Goal: Communication & Community: Answer question/provide support

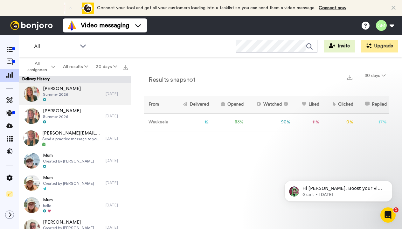
click at [55, 98] on div at bounding box center [62, 100] width 38 height 4
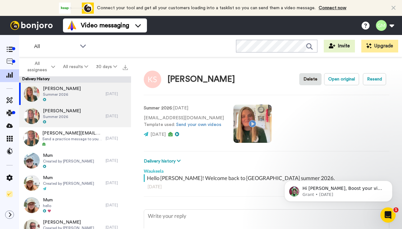
click at [53, 116] on span "Summer 2026" at bounding box center [62, 116] width 38 height 5
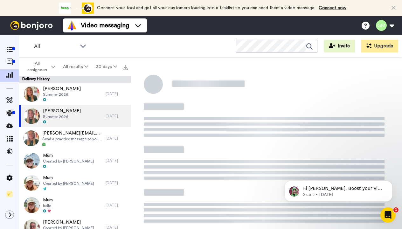
type textarea "x"
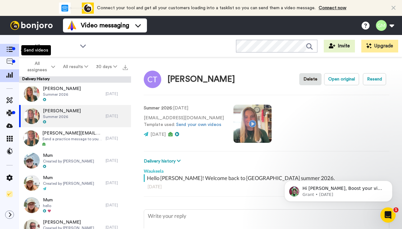
click at [10, 48] on icon at bounding box center [9, 49] width 6 height 5
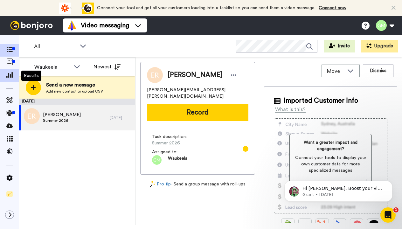
click at [9, 81] on div at bounding box center [9, 75] width 19 height 13
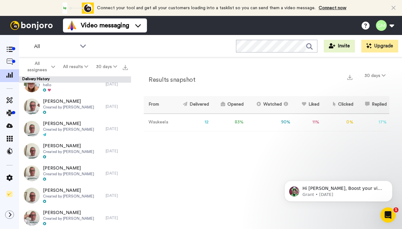
scroll to position [121, 0]
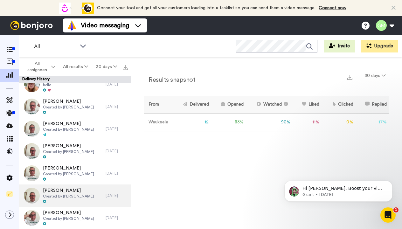
click at [63, 193] on span "Elizabeth Grossman" at bounding box center [68, 190] width 51 height 6
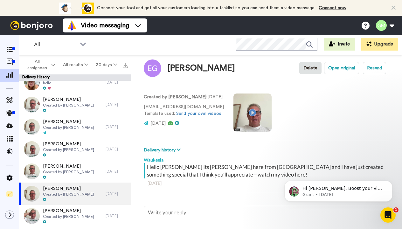
scroll to position [8, 0]
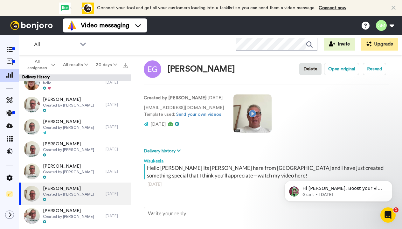
click at [244, 117] on video at bounding box center [252, 113] width 38 height 38
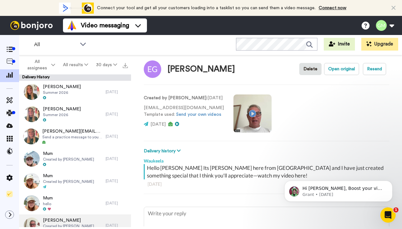
scroll to position [0, 0]
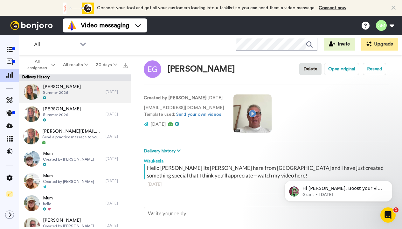
click at [59, 94] on span "Summer 2026" at bounding box center [62, 92] width 38 height 5
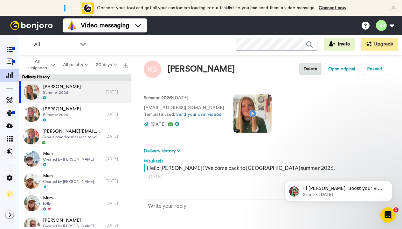
click at [250, 113] on video at bounding box center [252, 113] width 38 height 38
type textarea "x"
click at [13, 62] on span at bounding box center [9, 63] width 19 height 6
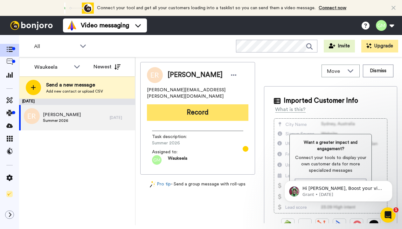
click at [198, 104] on button "Record" at bounding box center [197, 112] width 101 height 17
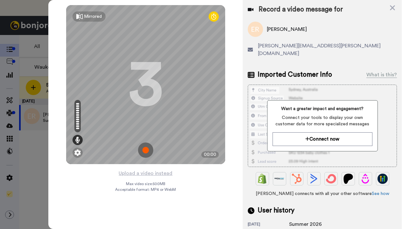
click at [144, 153] on img at bounding box center [145, 149] width 15 height 15
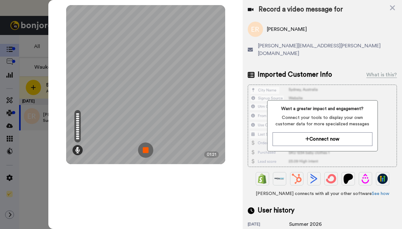
click at [144, 153] on img at bounding box center [145, 149] width 15 height 15
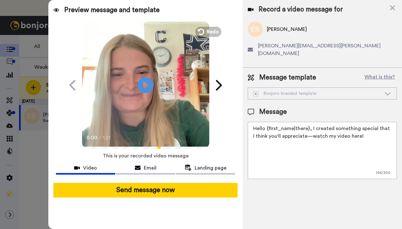
drag, startPoint x: 362, startPoint y: 130, endPoint x: 246, endPoint y: 118, distance: 116.8
click at [247, 118] on div "Message template What is this? Bonjoro branded template Bonjoro branded templat…" at bounding box center [322, 126] width 159 height 116
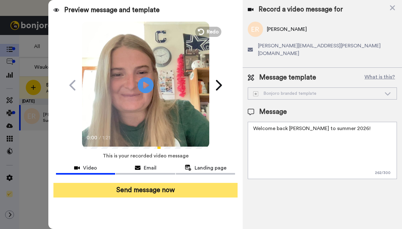
type textarea "Welcome back Elizabeth to summer 2026!"
click at [176, 189] on button "Send message now" at bounding box center [145, 190] width 184 height 15
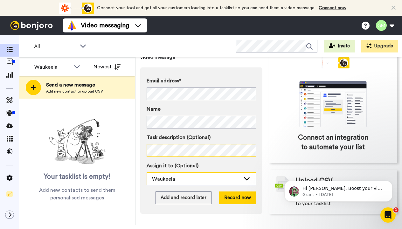
scroll to position [54, 0]
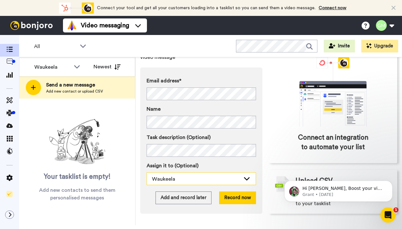
click at [246, 177] on icon at bounding box center [247, 178] width 6 height 3
click at [250, 175] on icon at bounding box center [247, 178] width 8 height 6
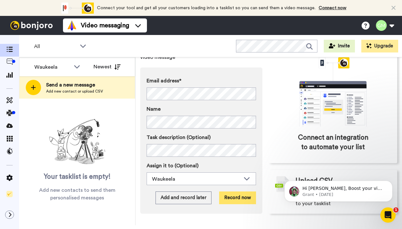
click at [237, 191] on button "Record now" at bounding box center [237, 197] width 37 height 13
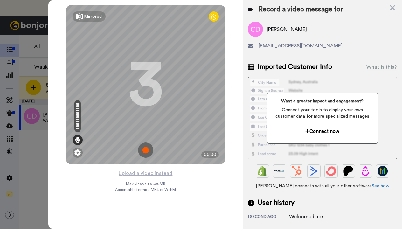
click at [144, 149] on img at bounding box center [145, 149] width 15 height 15
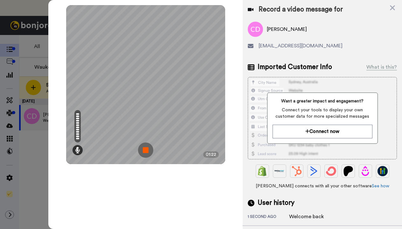
click at [144, 149] on img at bounding box center [145, 149] width 15 height 15
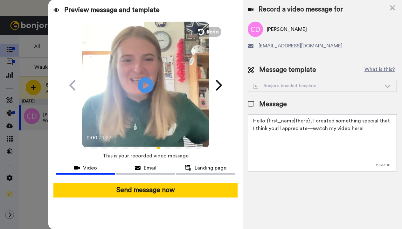
drag, startPoint x: 365, startPoint y: 129, endPoint x: 242, endPoint y: 114, distance: 124.3
click at [242, 114] on div "Preview message and template Play/Pause 0:00 / 1:22 This one’s just for you, Ch…" at bounding box center [225, 114] width 354 height 229
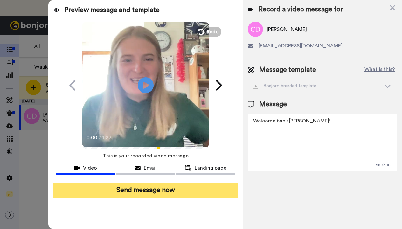
type textarea "Welcome back Chloe!"
click at [184, 192] on button "Send message now" at bounding box center [145, 190] width 184 height 15
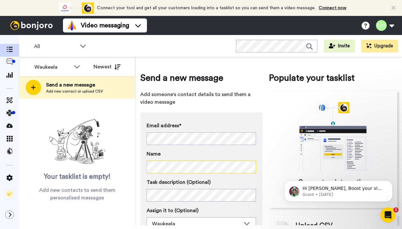
click at [159, 203] on div "Task description (Optional) Assign it to (Optional) [PERSON_NAME]" at bounding box center [201, 204] width 109 height 52
click at [263, 204] on div "Send a new message Add someone's contact details to send them a video message E…" at bounding box center [268, 165] width 257 height 206
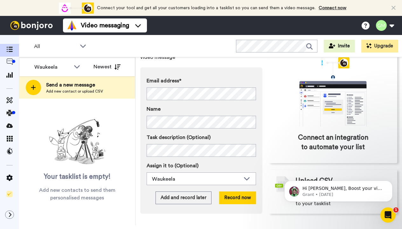
scroll to position [52, 0]
click at [250, 191] on button "Record now" at bounding box center [237, 197] width 37 height 13
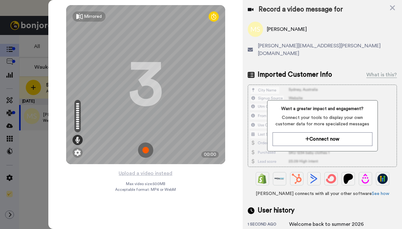
click at [142, 151] on img at bounding box center [145, 149] width 15 height 15
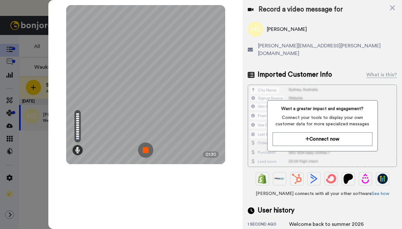
click at [142, 151] on img at bounding box center [145, 149] width 15 height 15
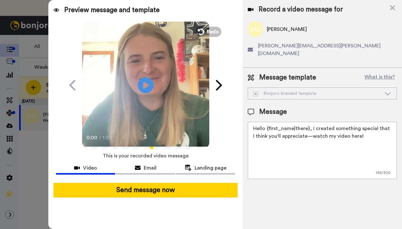
drag, startPoint x: 366, startPoint y: 130, endPoint x: 250, endPoint y: 117, distance: 116.5
click at [250, 122] on textarea "Hello {first_name|there}, I created something special that I think you'll appre…" at bounding box center [322, 150] width 149 height 57
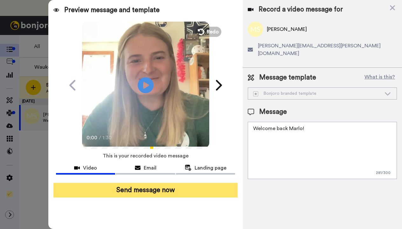
type textarea "Welcome back Marlo!"
click at [215, 189] on button "Send message now" at bounding box center [145, 190] width 184 height 15
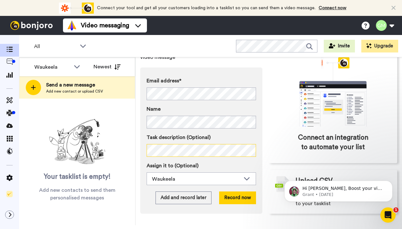
scroll to position [54, 0]
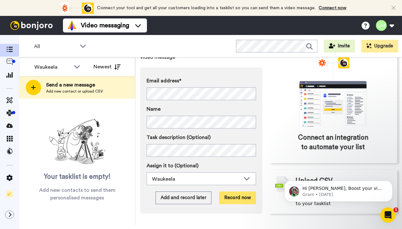
click at [225, 191] on button "Record now" at bounding box center [237, 197] width 37 height 13
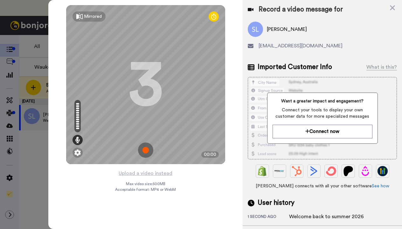
click at [143, 152] on img at bounding box center [145, 149] width 15 height 15
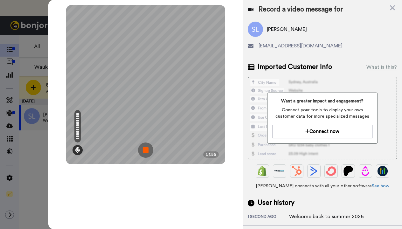
click at [144, 152] on img at bounding box center [145, 149] width 15 height 15
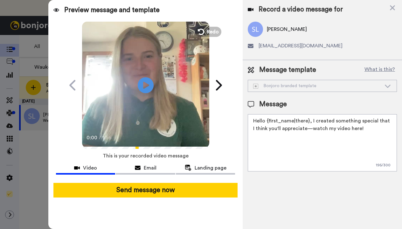
drag, startPoint x: 363, startPoint y: 131, endPoint x: 242, endPoint y: 119, distance: 121.7
click at [242, 119] on div "Preview message and template Play/Pause 0:00 / 1:56 This one’s just for you, Sa…" at bounding box center [225, 114] width 354 height 229
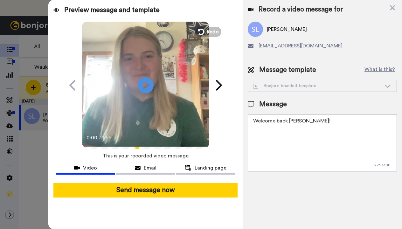
click at [331, 145] on textarea "Welcome back Saoirse!" at bounding box center [322, 142] width 149 height 57
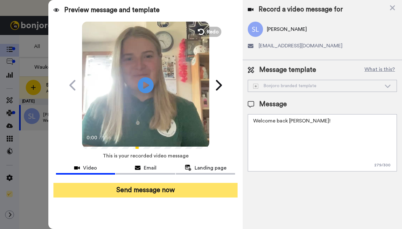
type textarea "Welcome back Saoirse!"
click at [169, 196] on button "Send message now" at bounding box center [145, 190] width 184 height 15
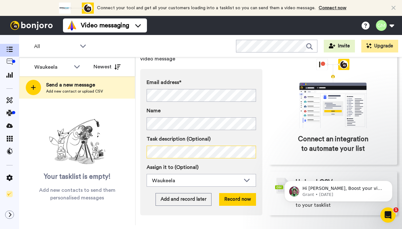
scroll to position [45, 0]
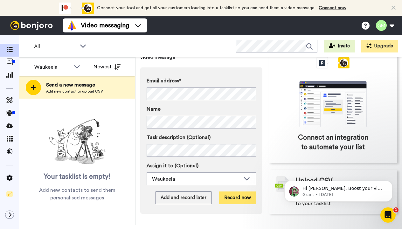
click at [229, 199] on button "Record now" at bounding box center [237, 197] width 37 height 13
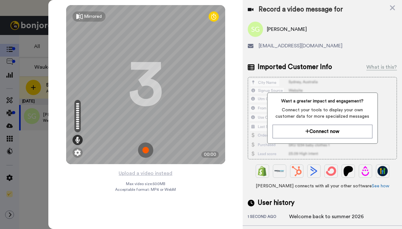
click at [146, 149] on img at bounding box center [145, 149] width 15 height 15
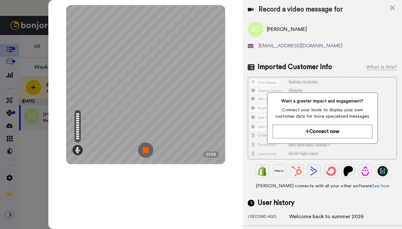
click at [146, 149] on img at bounding box center [145, 149] width 15 height 15
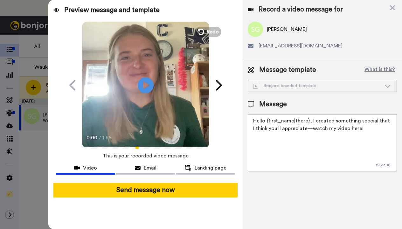
drag, startPoint x: 361, startPoint y: 129, endPoint x: 252, endPoint y: 120, distance: 108.5
click at [252, 120] on textarea "Hello {first_name|there}, I created something special that I think you'll appre…" at bounding box center [322, 142] width 149 height 57
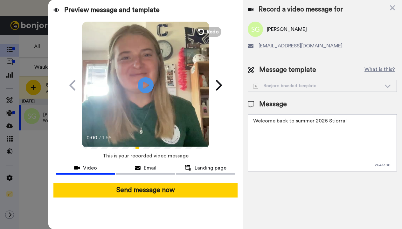
click at [330, 136] on textarea "Welcome back to summer 2026 Stiorra!" at bounding box center [322, 142] width 149 height 57
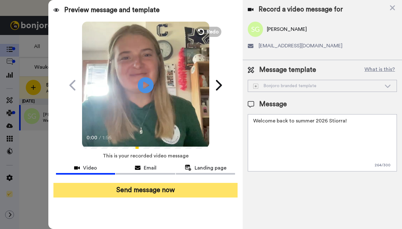
type textarea "Welcome back to summer 2026 Stiorra!"
click at [209, 188] on button "Send message now" at bounding box center [145, 190] width 184 height 15
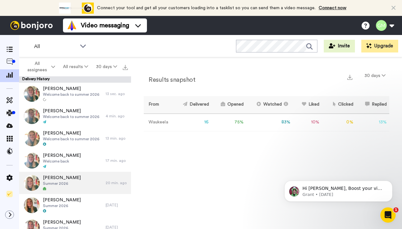
click at [47, 179] on span "[PERSON_NAME]" at bounding box center [62, 178] width 38 height 6
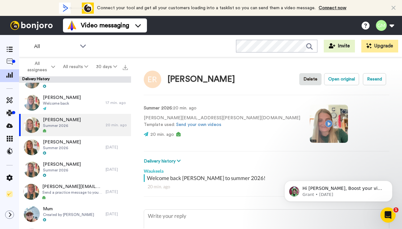
scroll to position [63, 0]
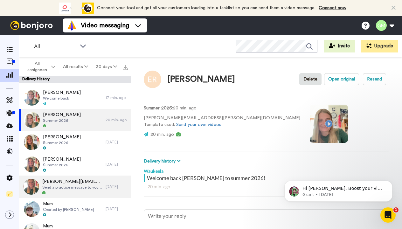
click at [60, 191] on div at bounding box center [72, 192] width 60 height 4
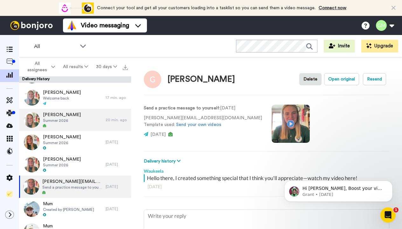
click at [44, 128] on div at bounding box center [62, 126] width 38 height 4
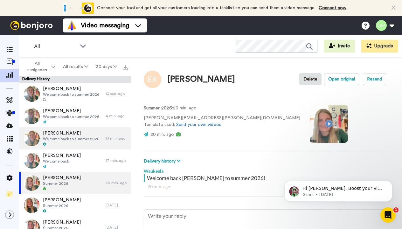
click at [44, 145] on icon at bounding box center [44, 143] width 3 height 3
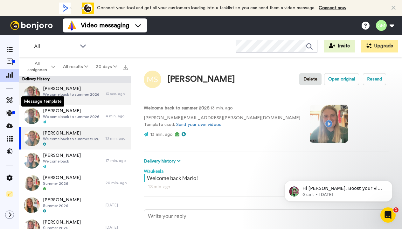
click at [49, 94] on span "Welcome back to summer 2026" at bounding box center [71, 94] width 56 height 5
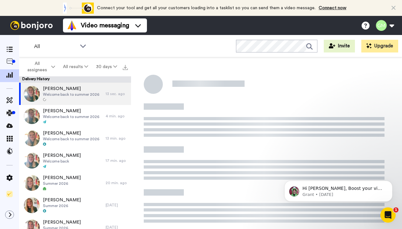
type textarea "x"
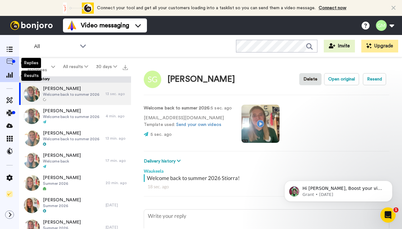
click at [11, 65] on icon at bounding box center [9, 62] width 6 height 6
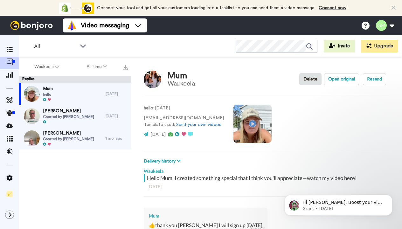
type textarea "x"
click at [10, 52] on icon at bounding box center [9, 49] width 6 height 5
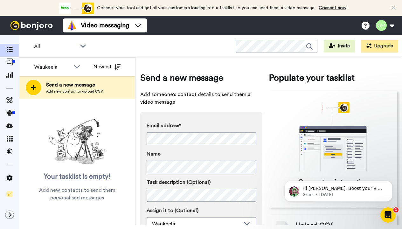
click at [154, 174] on div "Email address* No search result for ‘ [PERSON_NAME][EMAIL_ADDRESS][PERSON_NAME]…" at bounding box center [201, 176] width 109 height 108
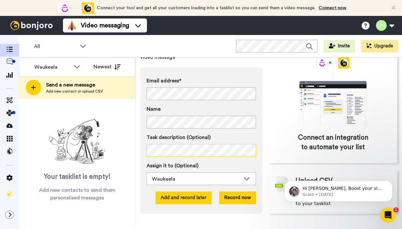
scroll to position [54, 0]
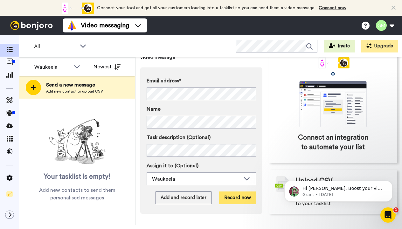
click at [225, 191] on button "Record now" at bounding box center [237, 197] width 37 height 13
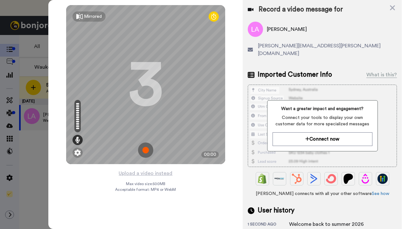
click at [145, 154] on img at bounding box center [145, 149] width 15 height 15
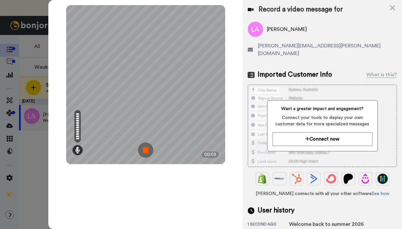
click at [145, 154] on img at bounding box center [145, 149] width 15 height 15
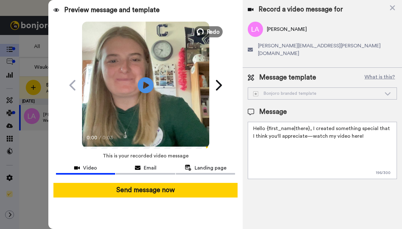
click at [204, 30] on button "Redo" at bounding box center [208, 31] width 29 height 11
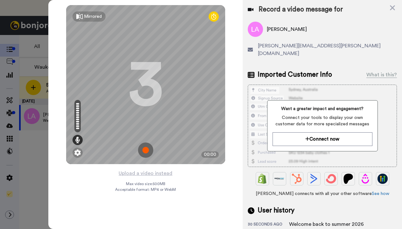
click at [140, 146] on img at bounding box center [145, 149] width 15 height 15
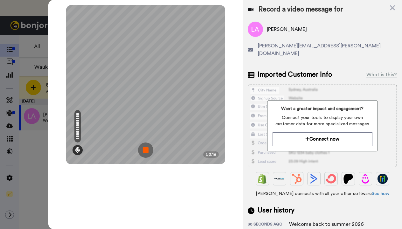
click at [148, 146] on img at bounding box center [145, 149] width 15 height 15
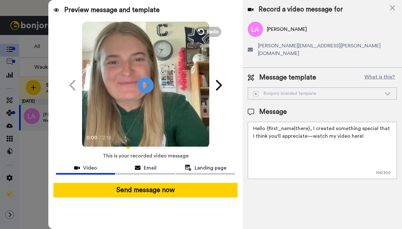
drag, startPoint x: 363, startPoint y: 130, endPoint x: 249, endPoint y: 122, distance: 113.8
click at [249, 122] on textarea "Hello {first_name|there}, I created something special that I think you'll appre…" at bounding box center [322, 150] width 149 height 57
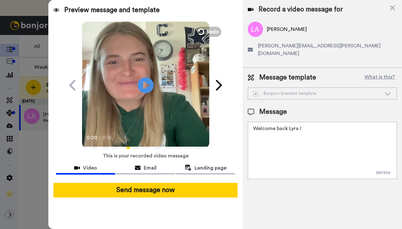
click at [298, 122] on textarea "Welcome back Lyra !" at bounding box center [322, 150] width 149 height 57
click at [300, 122] on textarea "Welcome back Lyra !" at bounding box center [322, 150] width 149 height 57
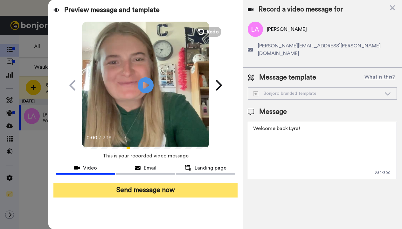
type textarea "Welcome back Lyra!"
click at [169, 192] on button "Send message now" at bounding box center [145, 190] width 184 height 15
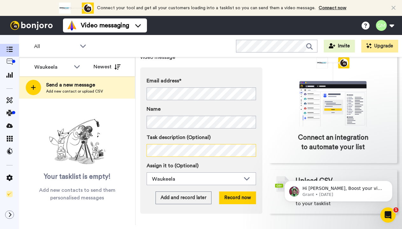
scroll to position [47, 0]
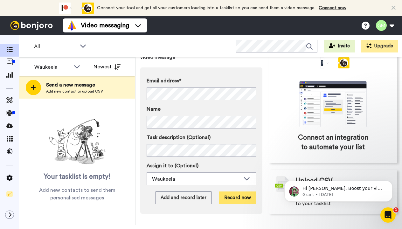
click at [229, 193] on button "Record now" at bounding box center [237, 197] width 37 height 13
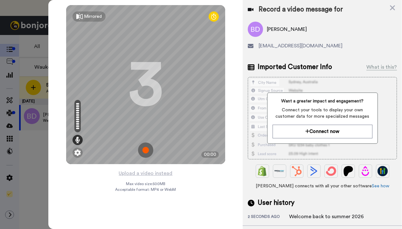
click at [144, 153] on img at bounding box center [145, 149] width 15 height 15
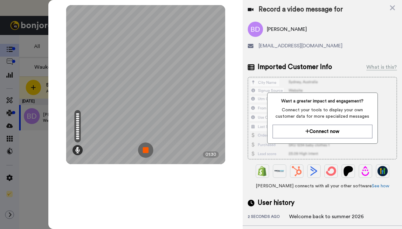
click at [144, 153] on img at bounding box center [145, 149] width 15 height 15
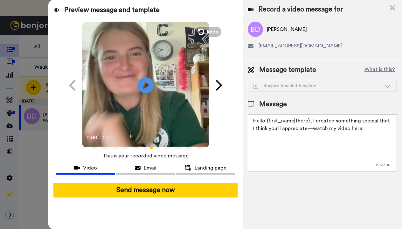
drag, startPoint x: 366, startPoint y: 133, endPoint x: 247, endPoint y: 118, distance: 120.1
click at [247, 118] on div "Message template What is this? Bonjoro branded template Bonjoro branded templat…" at bounding box center [322, 118] width 159 height 116
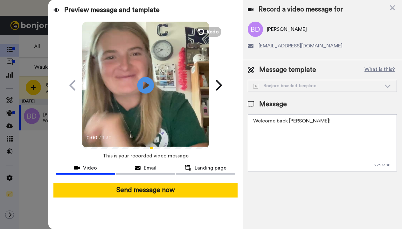
type textarea "Welcome back Brielle!"
click at [149, 81] on icon at bounding box center [145, 85] width 17 height 17
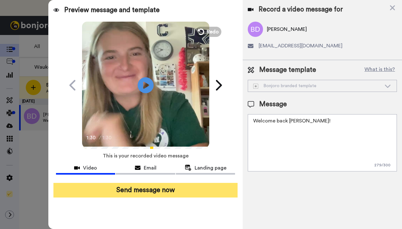
click at [126, 191] on button "Send message now" at bounding box center [145, 190] width 184 height 15
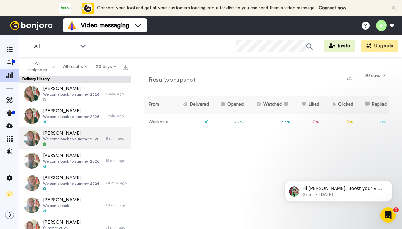
click at [45, 146] on div at bounding box center [71, 144] width 56 height 4
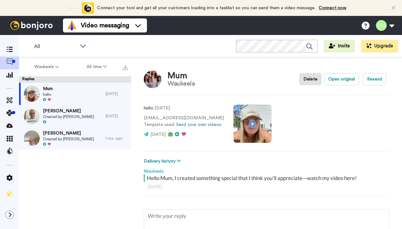
type textarea "x"
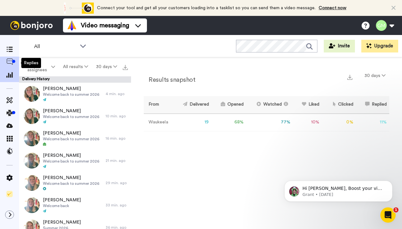
click at [9, 62] on icon at bounding box center [9, 62] width 6 height 6
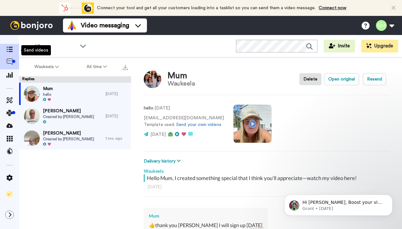
click at [5, 51] on span at bounding box center [9, 50] width 19 height 6
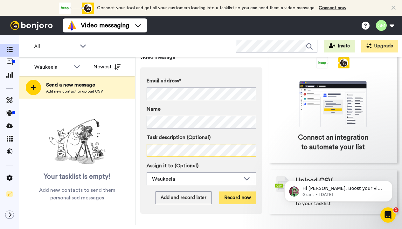
scroll to position [54, 0]
click at [229, 191] on button "Record now" at bounding box center [237, 197] width 37 height 13
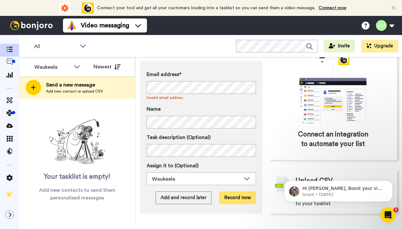
click at [244, 191] on button "Record now" at bounding box center [237, 197] width 37 height 13
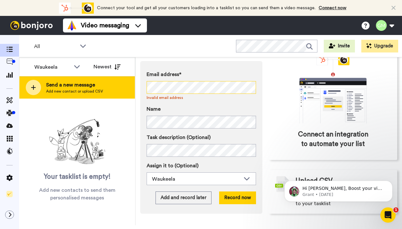
click at [127, 84] on div "Waukeela All members Waukeela Newest Send a new message Add new contact or uplo…" at bounding box center [210, 141] width 383 height 168
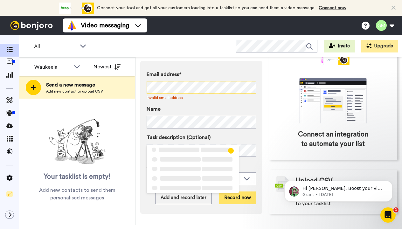
click at [242, 201] on button "Record now" at bounding box center [237, 197] width 37 height 13
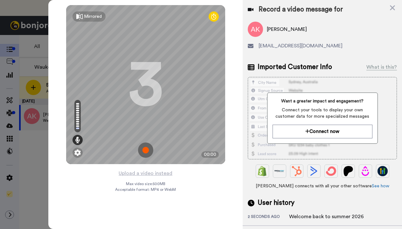
click at [145, 145] on img at bounding box center [145, 149] width 15 height 15
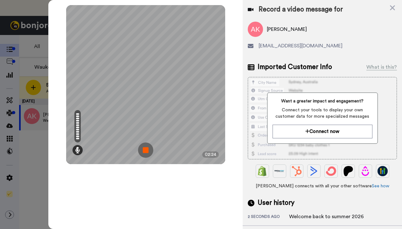
click at [151, 150] on img at bounding box center [145, 149] width 15 height 15
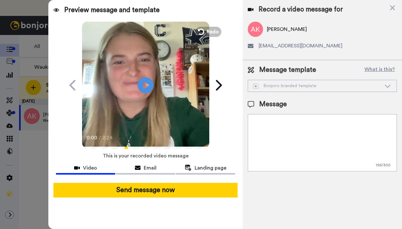
drag, startPoint x: 362, startPoint y: 131, endPoint x: 253, endPoint y: 120, distance: 109.6
click at [253, 120] on textarea "Hello {first_name|there}, I created something special that I think you'll appre…" at bounding box center [322, 142] width 149 height 57
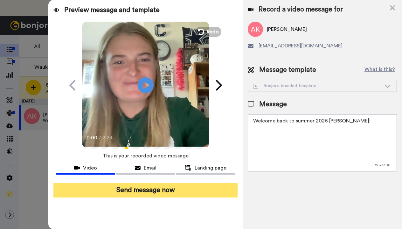
type textarea "Welcome back to summer 2026 Alex!"
click at [174, 188] on button "Send message now" at bounding box center [145, 190] width 184 height 15
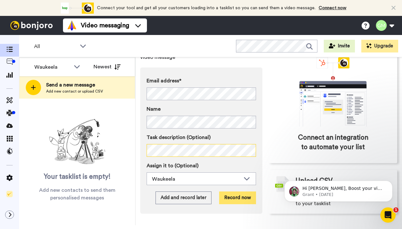
scroll to position [54, 0]
click at [228, 191] on button "Record now" at bounding box center [237, 197] width 37 height 13
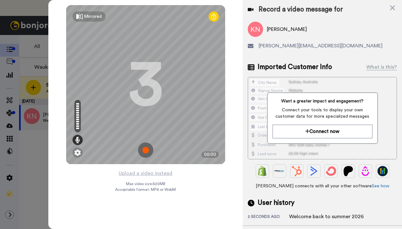
click at [143, 148] on img at bounding box center [145, 149] width 15 height 15
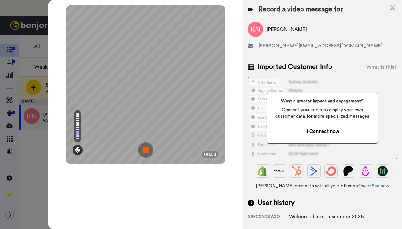
click at [143, 148] on img at bounding box center [145, 149] width 15 height 15
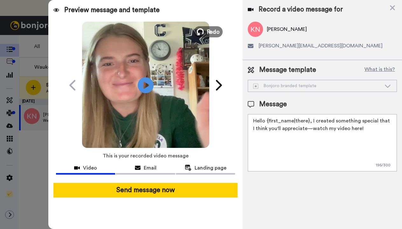
click at [209, 32] on span "Redo" at bounding box center [212, 31] width 13 height 8
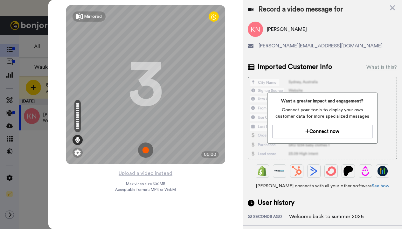
click at [146, 150] on img at bounding box center [145, 149] width 15 height 15
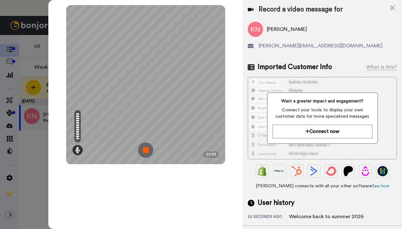
click at [146, 150] on img at bounding box center [145, 149] width 15 height 15
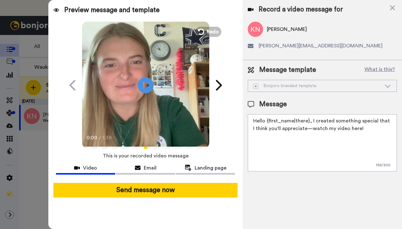
drag, startPoint x: 360, startPoint y: 132, endPoint x: 250, endPoint y: 119, distance: 110.4
click at [250, 119] on textarea "Hello {first_name|there}, I created something special that I think you'll appre…" at bounding box center [322, 142] width 149 height 57
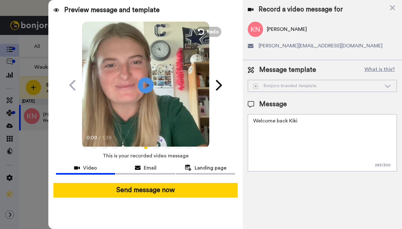
type textarea "Welcome back Kiki!"
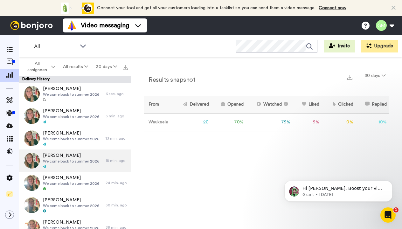
click at [45, 168] on icon at bounding box center [44, 166] width 3 height 3
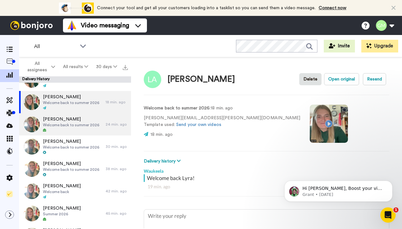
scroll to position [59, 0]
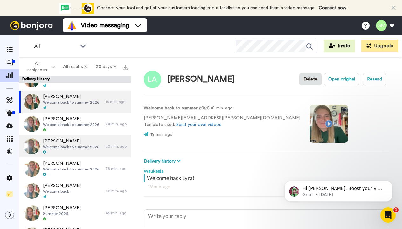
click at [43, 152] on icon at bounding box center [44, 151] width 3 height 3
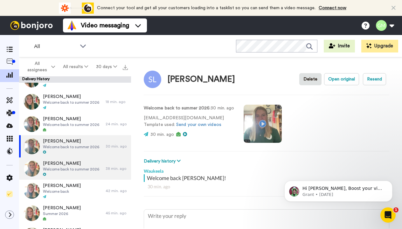
click at [69, 165] on span "[PERSON_NAME]" at bounding box center [71, 163] width 56 height 6
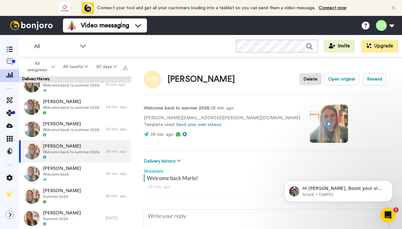
scroll to position [77, 0]
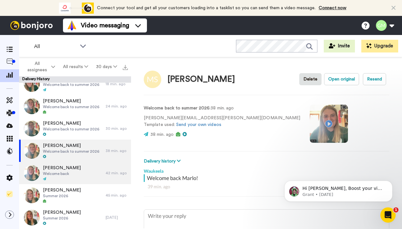
click at [69, 166] on span "[PERSON_NAME]" at bounding box center [62, 168] width 38 height 6
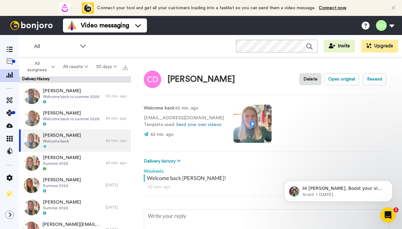
scroll to position [114, 0]
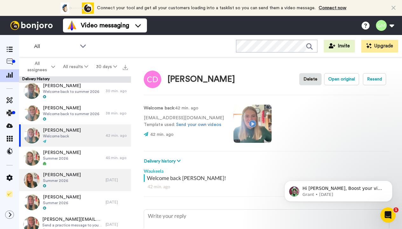
click at [44, 186] on icon at bounding box center [44, 185] width 3 height 3
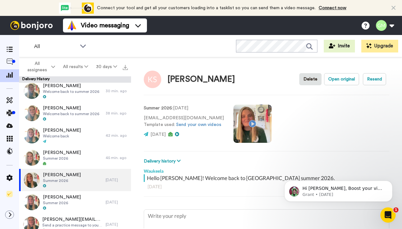
type textarea "x"
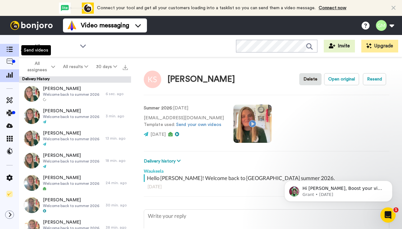
click at [9, 51] on icon at bounding box center [9, 49] width 6 height 5
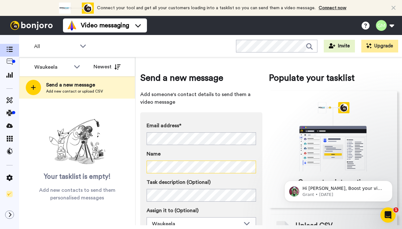
click at [133, 167] on div "Waukeela All members Waukeela Newest Send a new message Add new contact or uplo…" at bounding box center [210, 141] width 383 height 168
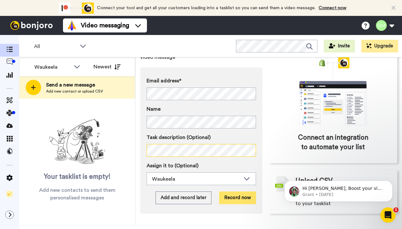
scroll to position [54, 0]
click at [224, 193] on button "Record now" at bounding box center [237, 197] width 37 height 13
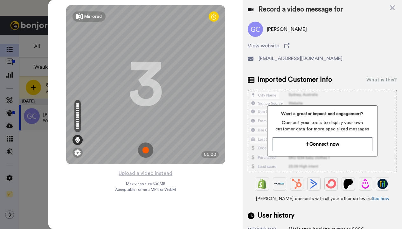
click at [146, 150] on img at bounding box center [145, 149] width 15 height 15
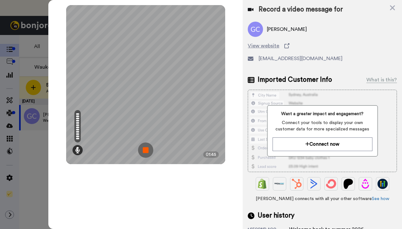
click at [148, 149] on img at bounding box center [145, 149] width 15 height 15
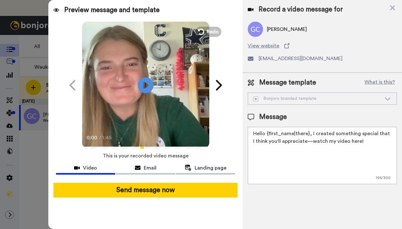
drag, startPoint x: 360, startPoint y: 144, endPoint x: 249, endPoint y: 133, distance: 111.2
click at [249, 133] on textarea "Hello {first_name|there}, I created something special that I think you'll appre…" at bounding box center [322, 155] width 149 height 57
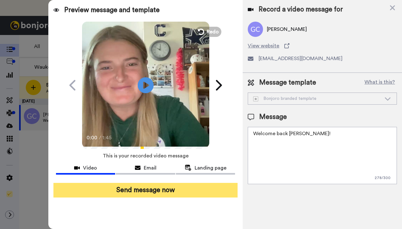
type textarea "Welcome back Giuliana!"
click at [183, 193] on button "Send message now" at bounding box center [145, 190] width 184 height 15
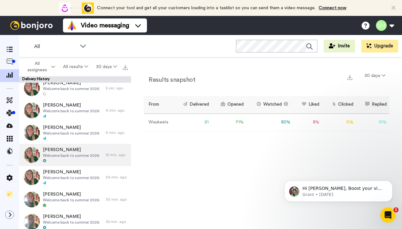
scroll to position [7, 0]
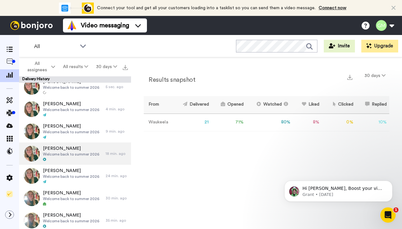
click at [45, 160] on icon at bounding box center [44, 159] width 3 height 3
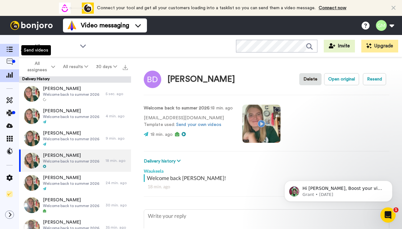
click at [10, 49] on icon at bounding box center [9, 49] width 6 height 5
